Goal: Navigation & Orientation: Find specific page/section

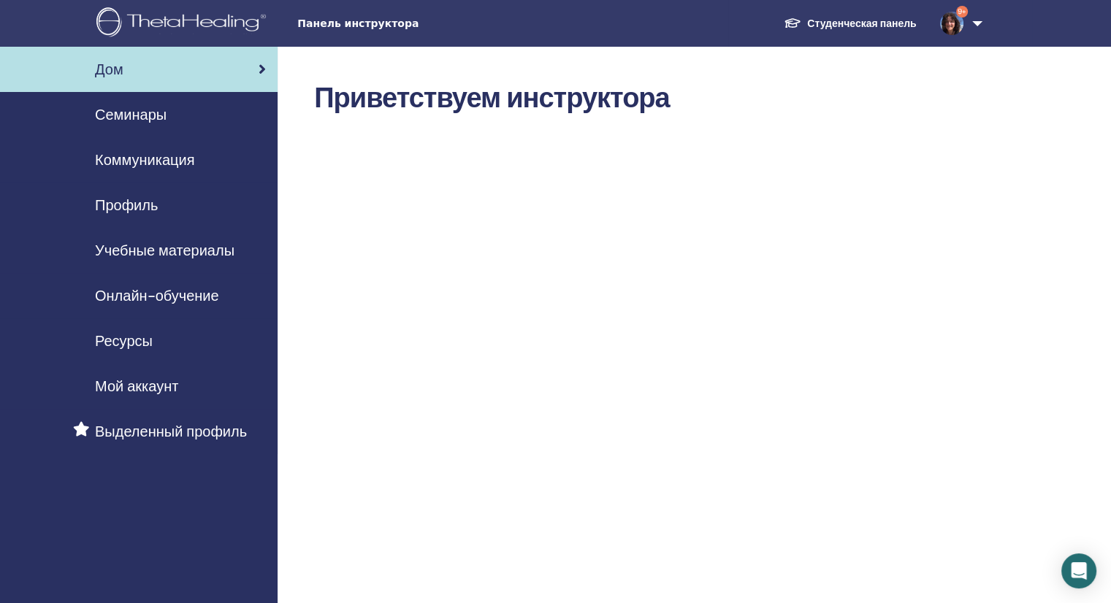
click at [173, 245] on span "Учебные материалы" at bounding box center [165, 251] width 140 height 22
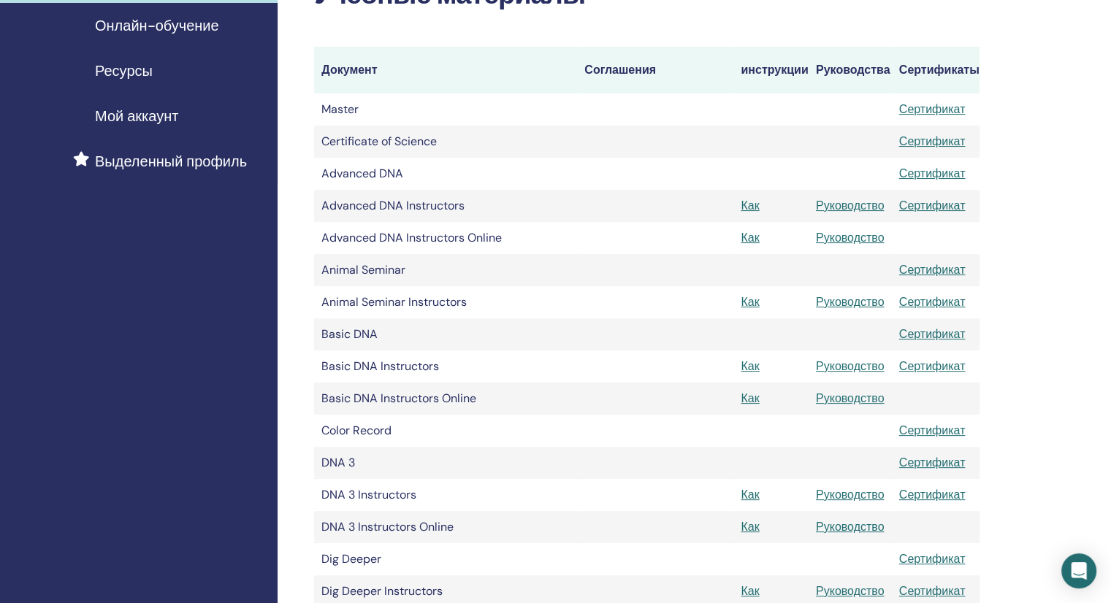
scroll to position [292, 0]
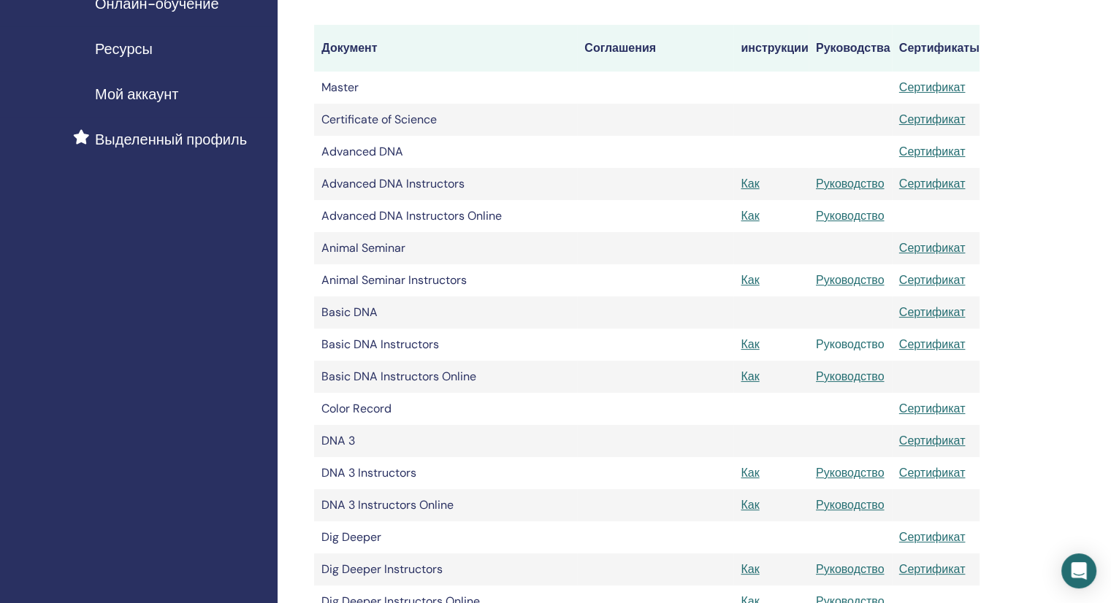
click at [827, 343] on link "Руководство" at bounding box center [850, 344] width 69 height 15
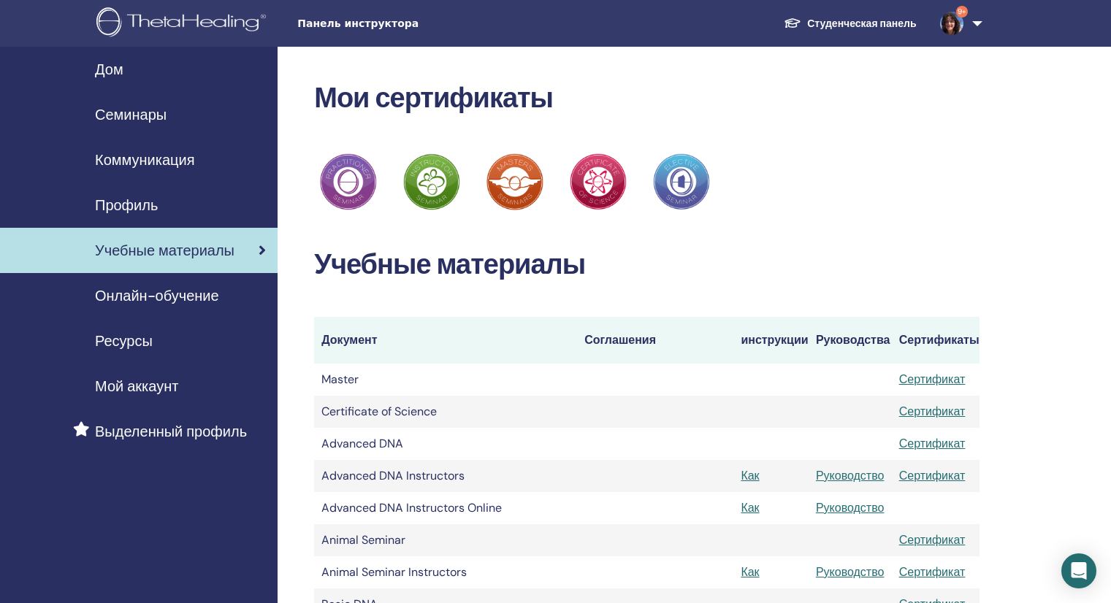
scroll to position [289, 0]
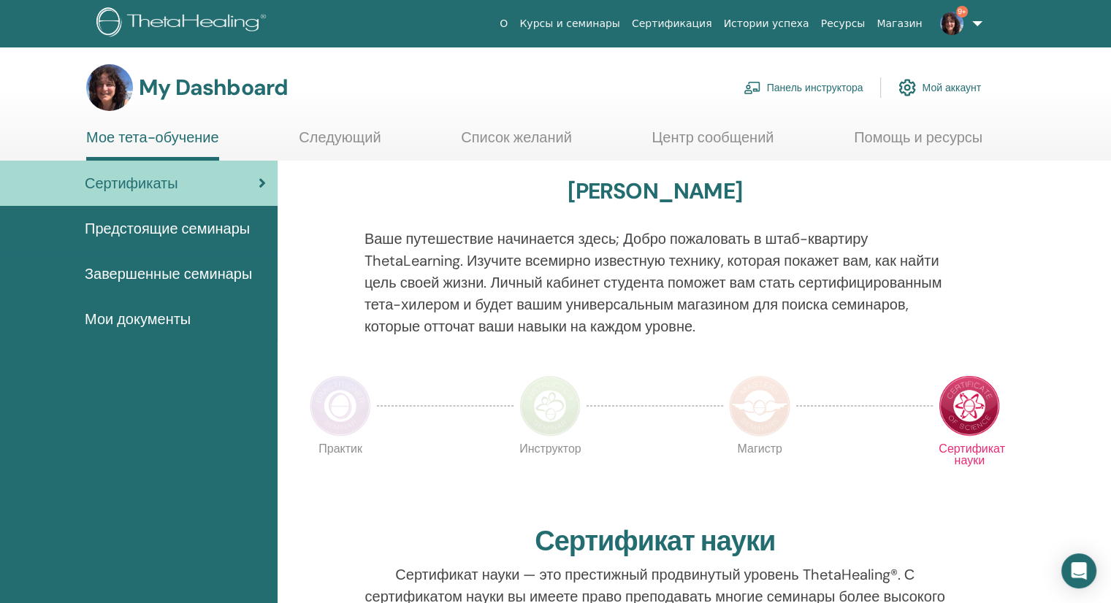
click at [821, 86] on link "Панель инструктора" at bounding box center [804, 88] width 120 height 32
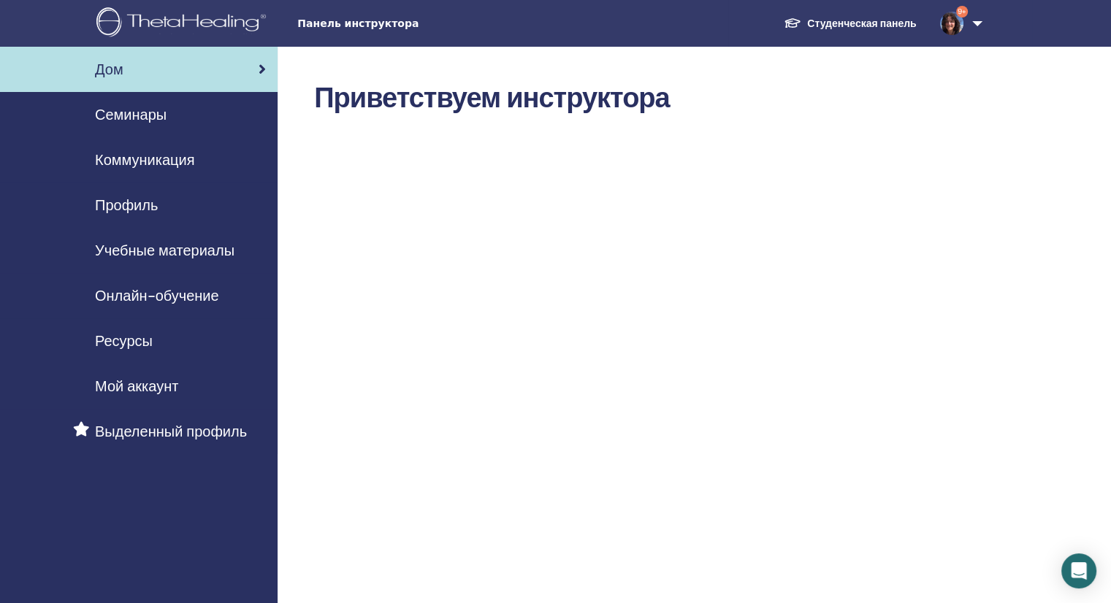
click at [142, 112] on span "Семинары" at bounding box center [131, 115] width 72 height 22
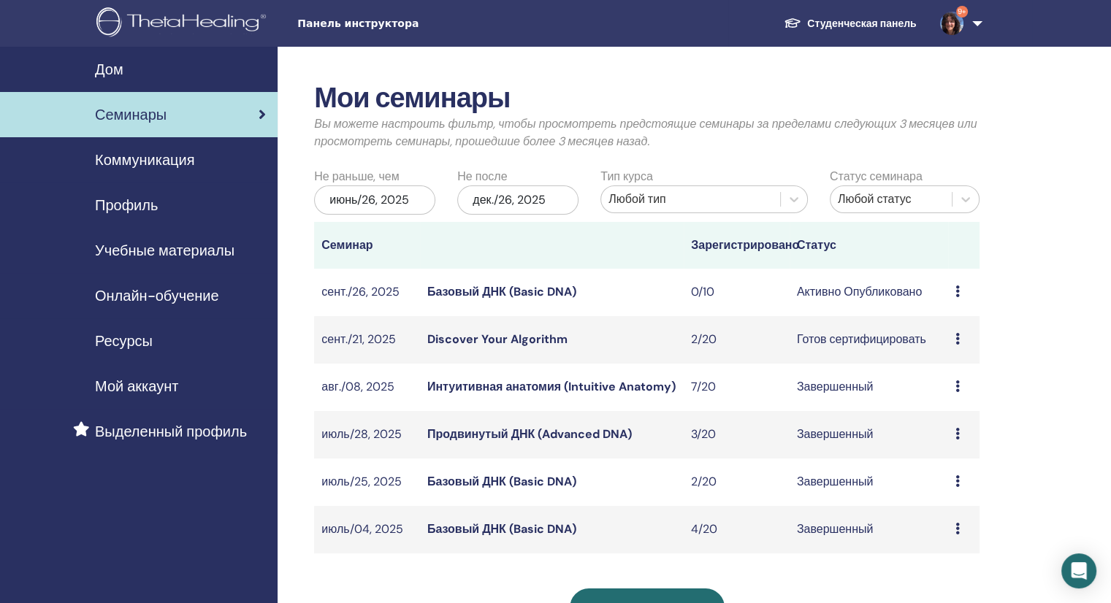
click at [958, 296] on icon at bounding box center [958, 292] width 4 height 12
click at [979, 351] on li "Участники" at bounding box center [996, 352] width 177 height 22
click at [957, 296] on icon at bounding box center [958, 292] width 4 height 12
click at [953, 346] on link "Участники" at bounding box center [947, 351] width 56 height 15
